Goal: Information Seeking & Learning: Learn about a topic

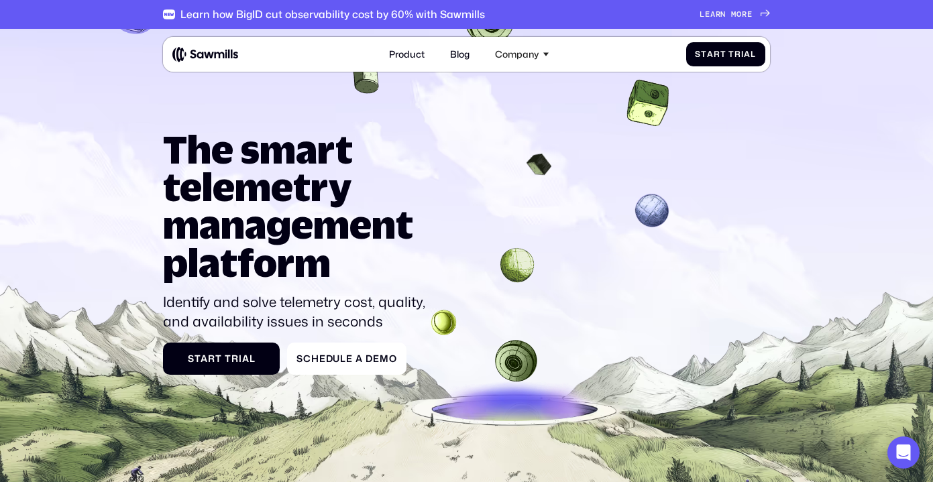
click at [728, 19] on div "Learn how BigID cut observability cost by 60% with Sawmills L e a r n m o r e L…" at bounding box center [466, 14] width 606 height 29
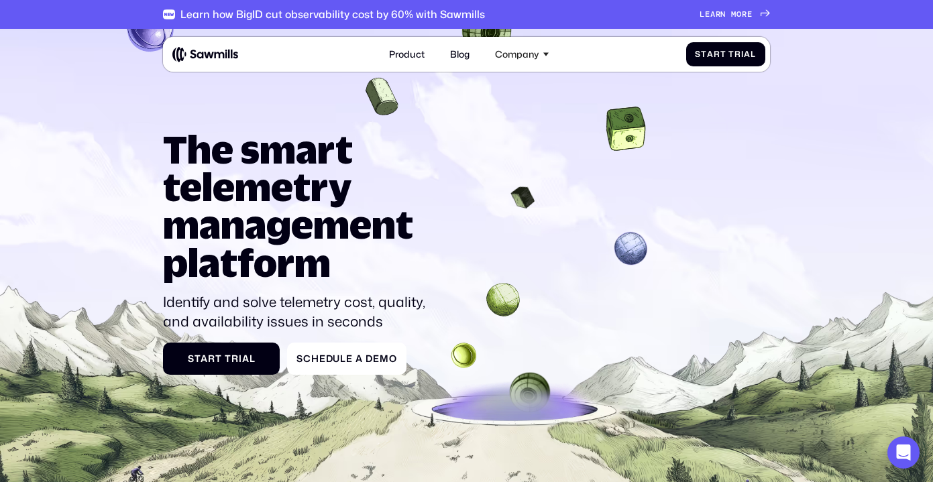
click at [732, 13] on span "m" at bounding box center [733, 14] width 5 height 10
